Goal: Complete application form

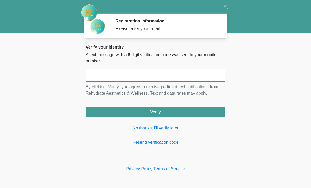
click at [167, 77] on input "text" at bounding box center [156, 75] width 140 height 13
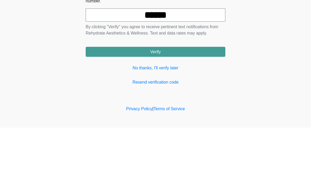
type input "******"
click at [207, 107] on button "Verify" at bounding box center [156, 112] width 140 height 10
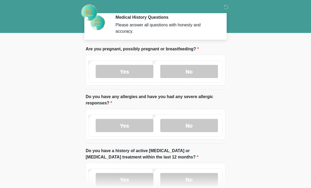
scroll to position [4, 0]
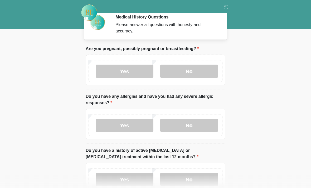
click at [209, 75] on label "No" at bounding box center [189, 71] width 58 height 13
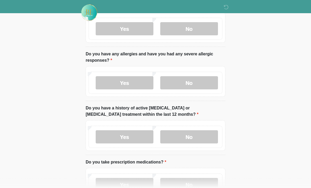
scroll to position [46, 0]
click at [205, 83] on label "No" at bounding box center [189, 82] width 58 height 13
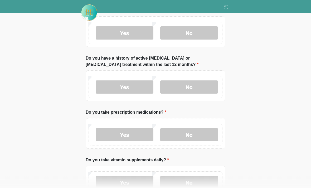
scroll to position [96, 0]
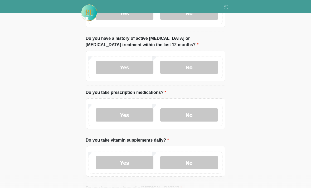
click at [198, 71] on label "No" at bounding box center [189, 67] width 58 height 13
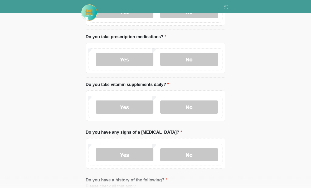
scroll to position [173, 0]
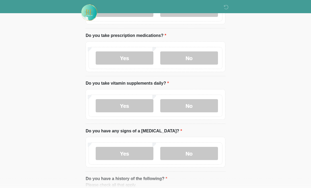
click at [202, 60] on label "No" at bounding box center [189, 58] width 58 height 13
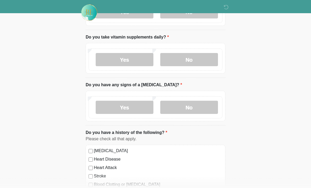
scroll to position [219, 0]
click at [140, 59] on label "Yes" at bounding box center [125, 59] width 58 height 13
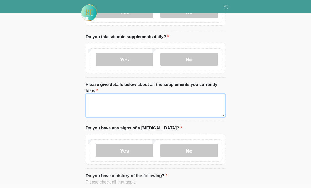
click at [152, 98] on textarea "Please give details below about all the supplements you currently take." at bounding box center [156, 105] width 140 height 23
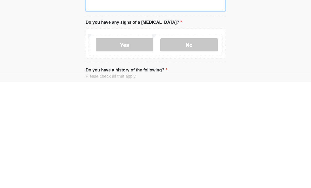
type textarea "**********"
click at [201, 144] on label "No" at bounding box center [189, 150] width 58 height 13
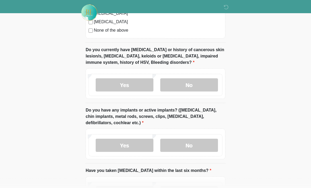
scroll to position [477, 0]
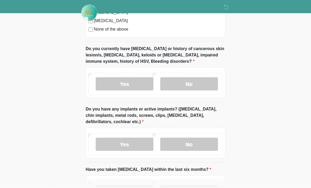
click at [198, 84] on label "No" at bounding box center [189, 83] width 58 height 13
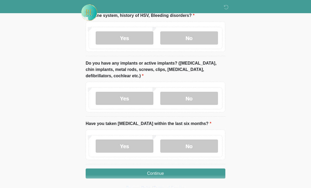
scroll to position [524, 0]
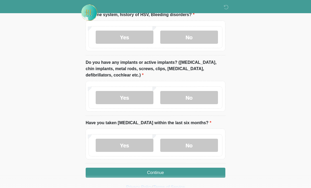
click at [202, 96] on label "No" at bounding box center [189, 97] width 58 height 13
click at [201, 147] on label "No" at bounding box center [189, 145] width 58 height 13
click at [179, 175] on button "Continue" at bounding box center [156, 173] width 140 height 10
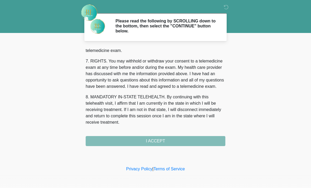
scroll to position [230, 0]
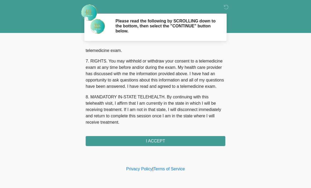
click at [176, 139] on button "I ACCEPT" at bounding box center [156, 141] width 140 height 10
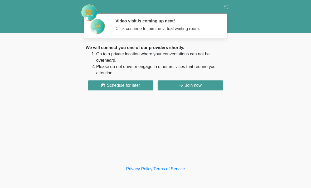
click at [193, 85] on button "Join now" at bounding box center [191, 85] width 66 height 10
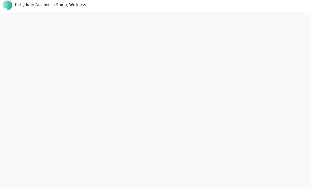
scroll to position [2, 0]
